Goal: Task Accomplishment & Management: Manage account settings

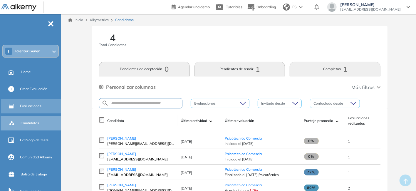
click at [33, 110] on div "Evaluaciones" at bounding box center [40, 106] width 40 height 10
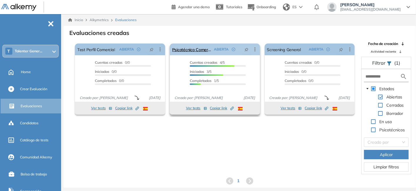
click at [256, 49] on icon at bounding box center [255, 49] width 6 height 6
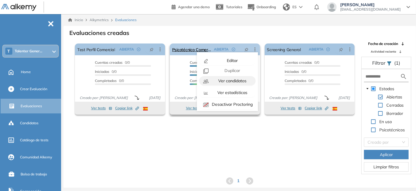
click at [237, 82] on span "Ver candidatos" at bounding box center [231, 80] width 29 height 5
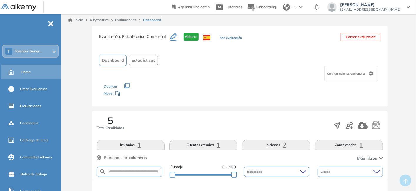
click at [32, 69] on div "Home" at bounding box center [40, 72] width 39 height 10
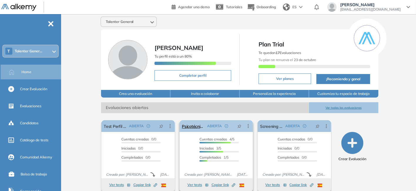
click at [250, 125] on icon at bounding box center [248, 126] width 6 height 6
click at [380, 126] on div "El proctoring será activado ¡Importante!: Los usuarios que ya realizaron la eva…" at bounding box center [240, 153] width 286 height 81
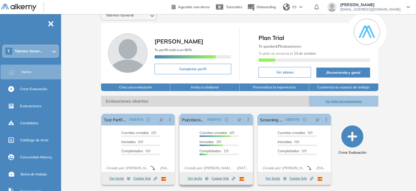
click at [221, 145] on div at bounding box center [212, 145] width 24 height 1
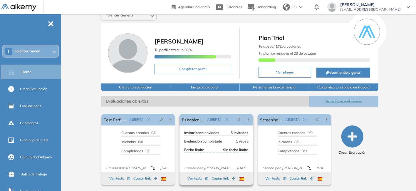
click at [221, 145] on div at bounding box center [222, 145] width 24 height 1
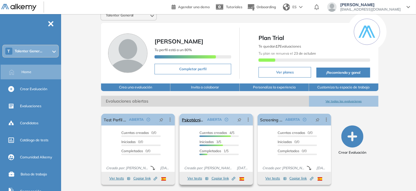
click at [246, 119] on icon at bounding box center [248, 120] width 6 height 6
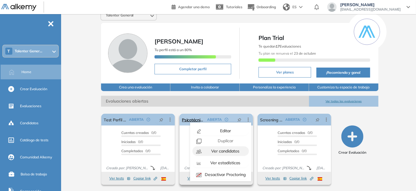
click at [232, 151] on span "Ver candidatos" at bounding box center [224, 150] width 29 height 5
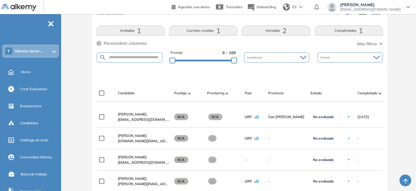
scroll to position [118, 0]
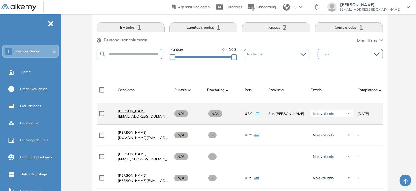
click at [141, 113] on span "[PERSON_NAME]" at bounding box center [132, 111] width 29 height 4
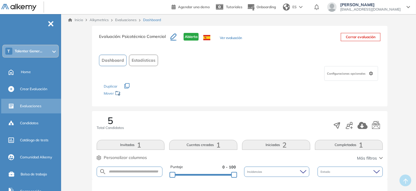
click at [44, 108] on div "Evaluaciones" at bounding box center [40, 106] width 40 height 10
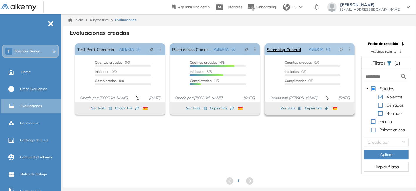
click at [351, 48] on icon at bounding box center [350, 49] width 6 height 6
click at [333, 138] on div "El proctoring será activado ¡Importante!: Los usuarios que ya realizaron la eva…" at bounding box center [240, 107] width 352 height 133
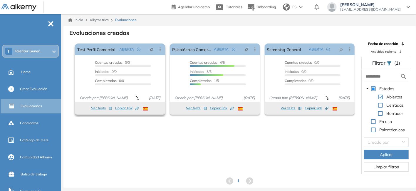
click at [98, 109] on button "Ver tests" at bounding box center [101, 108] width 21 height 7
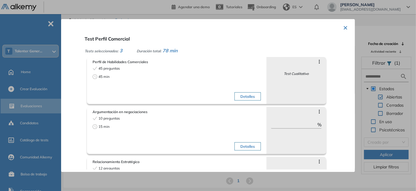
click at [345, 26] on button "×" at bounding box center [345, 26] width 5 height 11
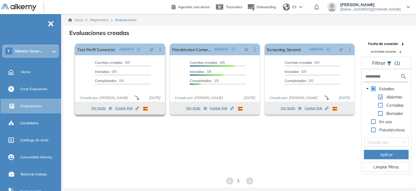
click at [127, 107] on span "Copiar link Created by potrace 1.16, written by [PERSON_NAME] [DATE]-[DATE]" at bounding box center [127, 108] width 24 height 5
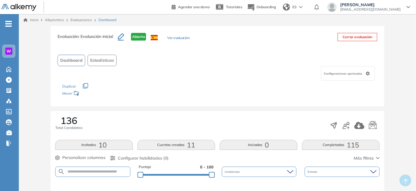
click at [10, 25] on span "-" at bounding box center [8, 23] width 6 height 5
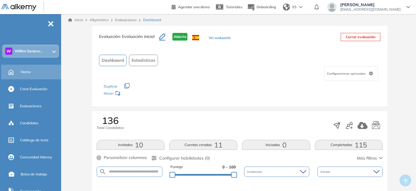
click at [31, 70] on div "Home" at bounding box center [40, 72] width 39 height 10
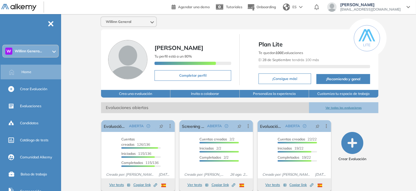
click at [36, 48] on div "W Willinn Genera..." at bounding box center [30, 51] width 55 height 12
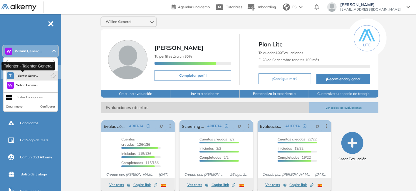
click at [29, 76] on span "Talenter Gener..." at bounding box center [27, 76] width 22 height 5
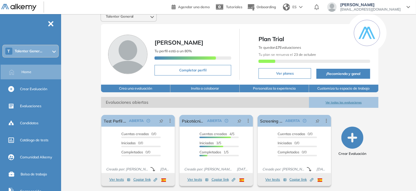
scroll to position [6, 0]
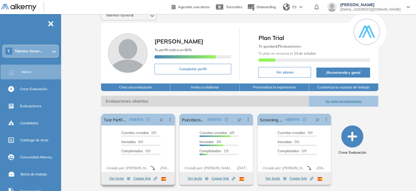
click at [148, 177] on span "Copiar link Created by potrace 1.16, written by [PERSON_NAME] [DATE]-[DATE]" at bounding box center [145, 178] width 24 height 5
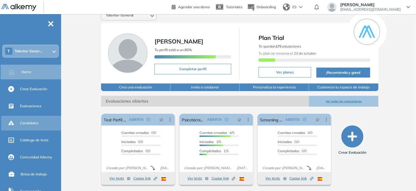
click at [29, 121] on span "Candidatos" at bounding box center [29, 123] width 19 height 5
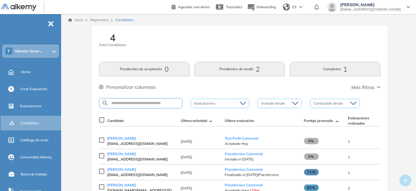
scroll to position [28, 0]
